Goal: Task Accomplishment & Management: Use online tool/utility

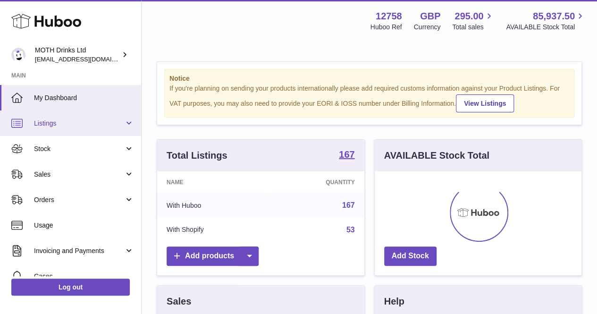
scroll to position [147, 207]
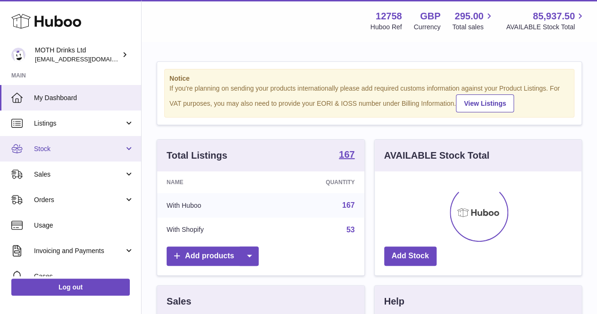
click at [68, 151] on span "Stock" at bounding box center [79, 148] width 90 height 9
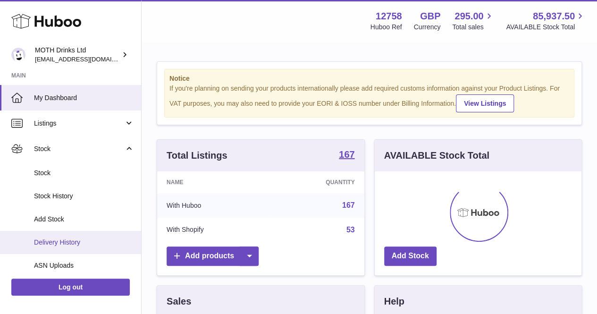
click at [62, 238] on span "Delivery History" at bounding box center [84, 242] width 100 height 9
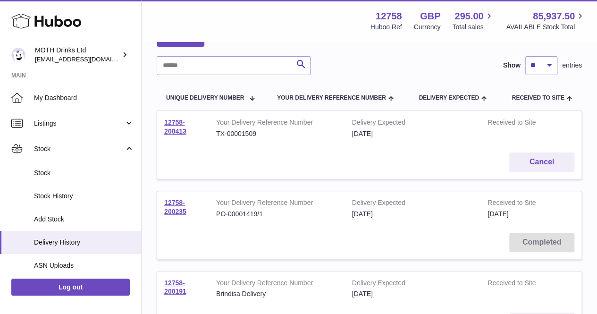
scroll to position [62, 0]
click at [184, 130] on link "12758-200413" at bounding box center [175, 126] width 22 height 17
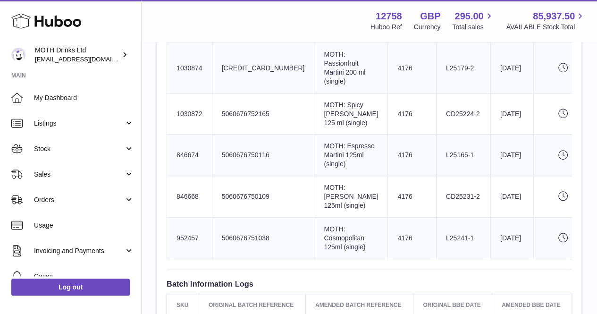
scroll to position [361, 0]
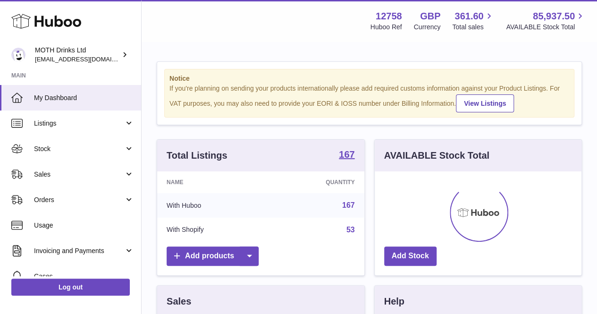
scroll to position [147, 207]
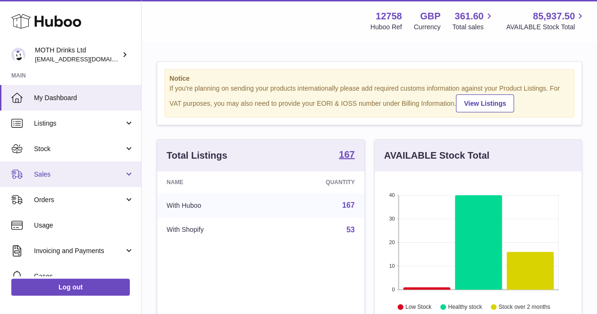
click at [92, 174] on span "Sales" at bounding box center [79, 174] width 90 height 9
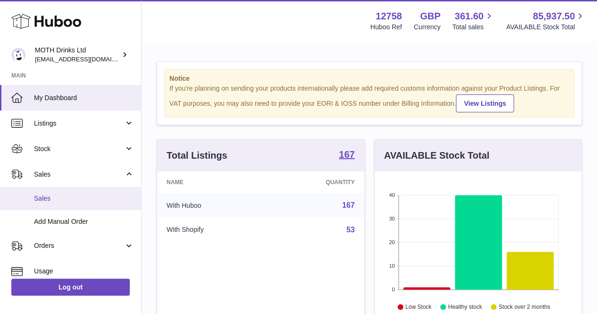
click at [85, 200] on span "Sales" at bounding box center [84, 198] width 100 height 9
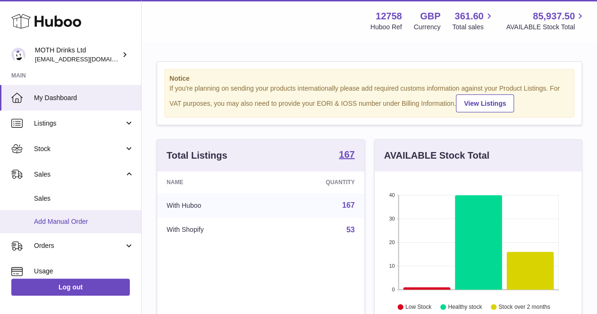
click at [81, 218] on span "Add Manual Order" at bounding box center [84, 221] width 100 height 9
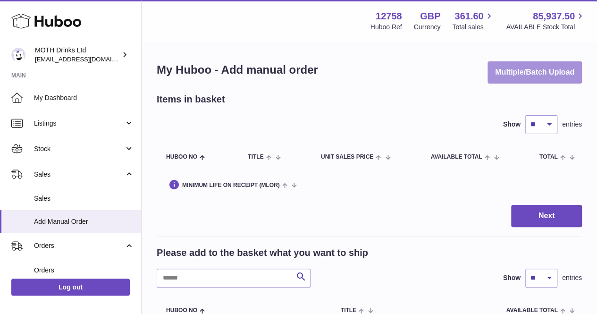
click at [500, 79] on button "Multiple/Batch Upload" at bounding box center [534, 72] width 94 height 22
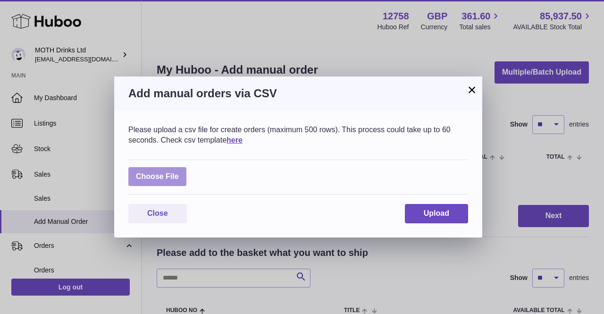
click at [165, 168] on label at bounding box center [157, 176] width 58 height 19
click at [179, 172] on input "file" at bounding box center [179, 172] width 0 height 0
type input "**********"
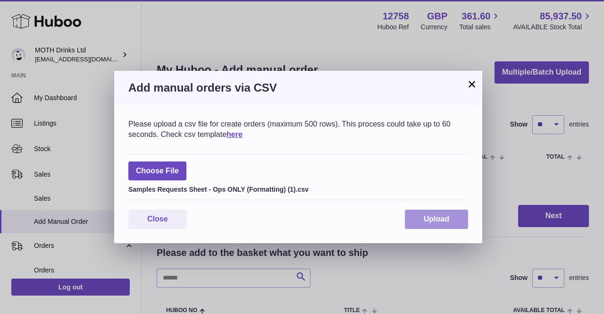
click at [427, 210] on button "Upload" at bounding box center [436, 218] width 63 height 19
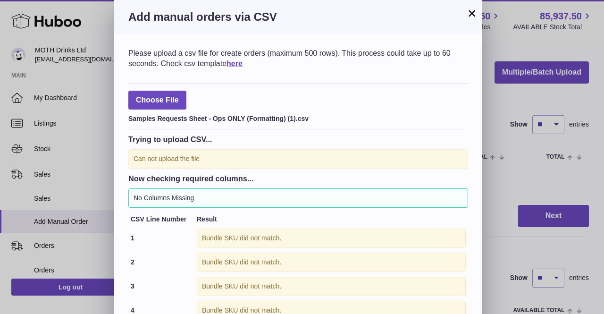
scroll to position [91, 0]
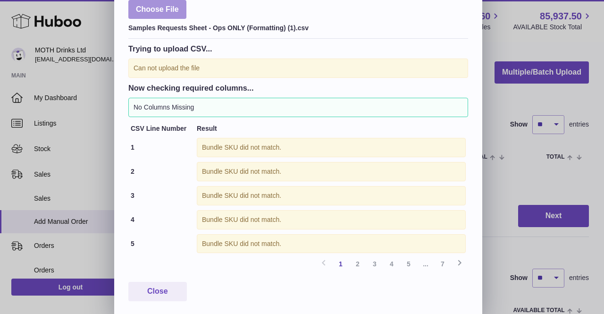
click at [181, 6] on label at bounding box center [157, 9] width 58 height 19
click at [179, 95] on input "file" at bounding box center [179, 95] width 0 height 0
type input "**********"
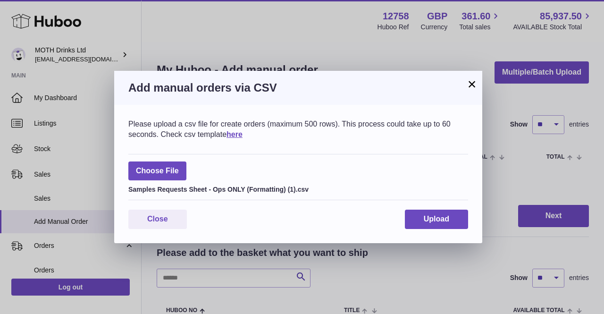
scroll to position [0, 0]
click at [435, 217] on span "Upload" at bounding box center [436, 219] width 25 height 8
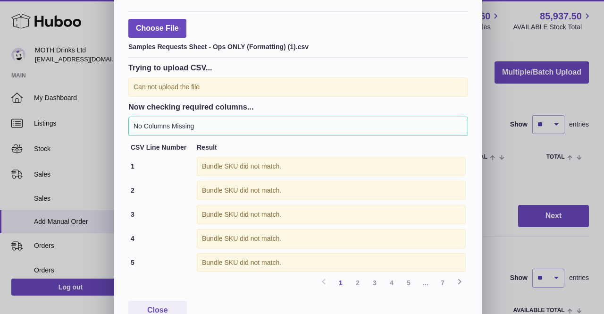
scroll to position [72, 0]
click at [400, 281] on link "5" at bounding box center [408, 282] width 17 height 17
click at [442, 284] on link "7" at bounding box center [442, 282] width 17 height 17
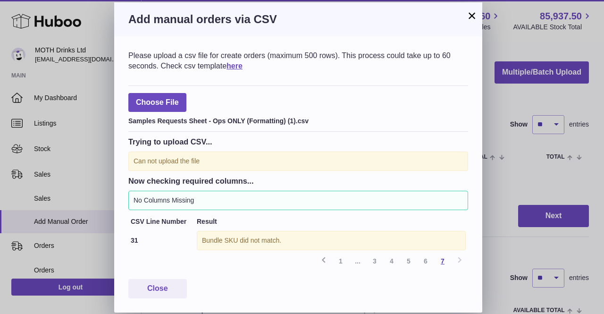
scroll to position [0, 0]
